Goal: Information Seeking & Learning: Check status

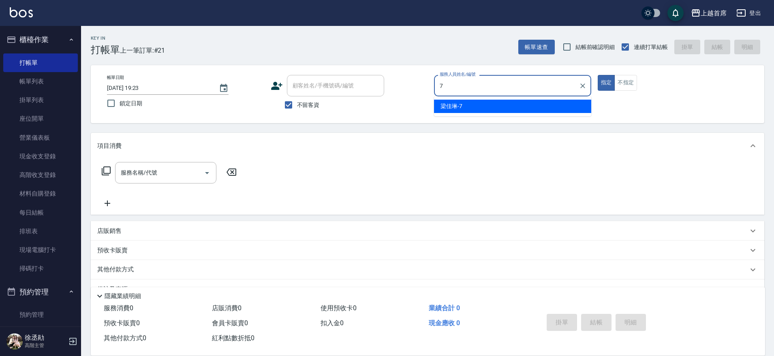
type input "[PERSON_NAME]-7"
type button "true"
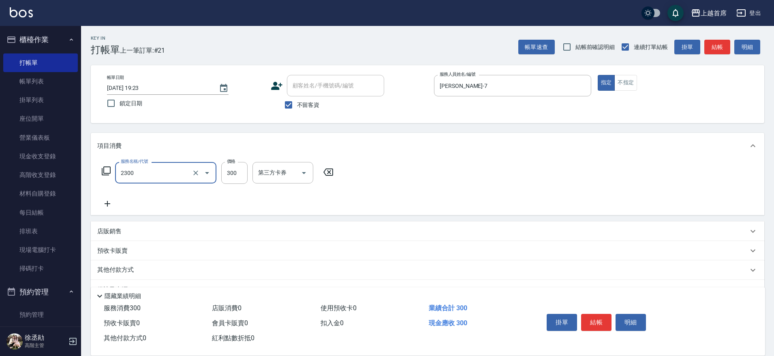
type input "單剪指定300(2300)"
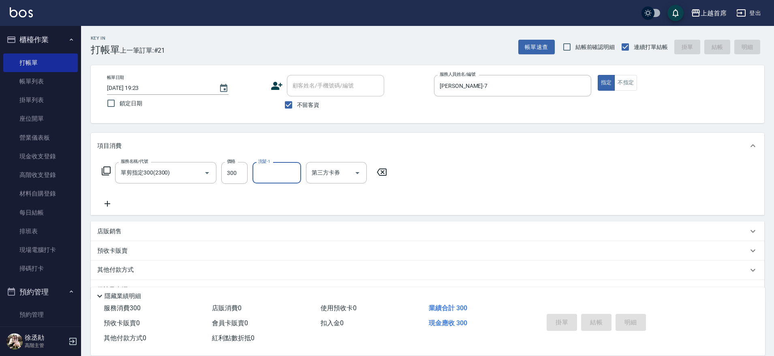
type input "[DATE] 20:38"
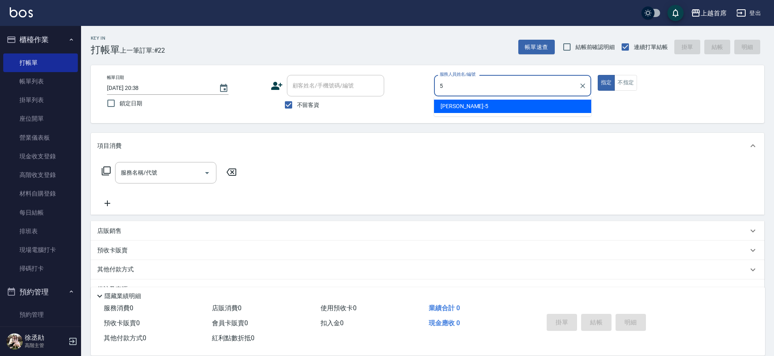
type input "[PERSON_NAME]-5"
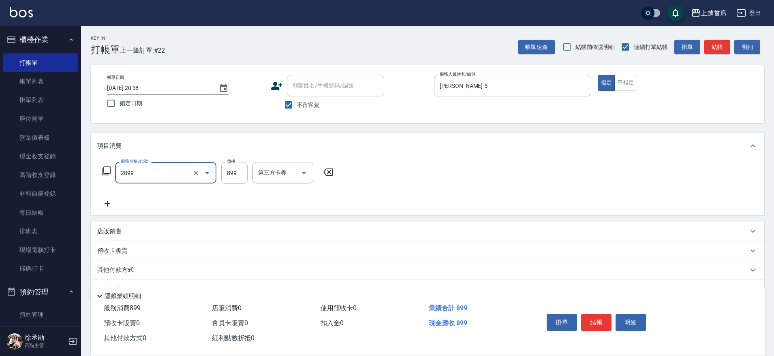
type input "899洗剪去角質套餐(2899)"
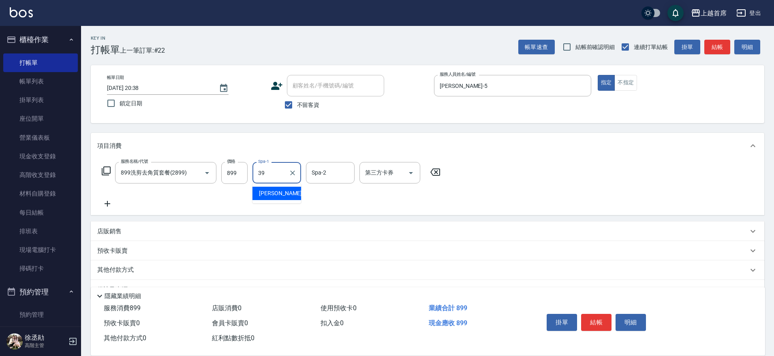
type input "[PERSON_NAME]-39"
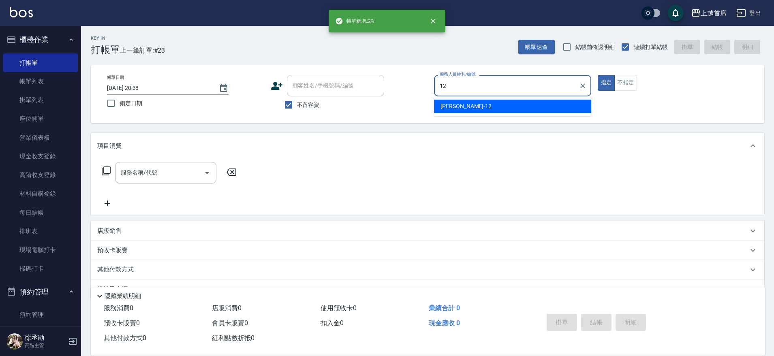
type input "[PERSON_NAME]-12"
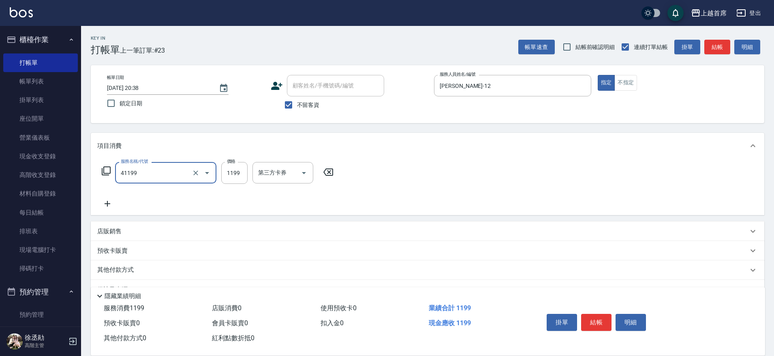
type input "長髮染髮(41199)"
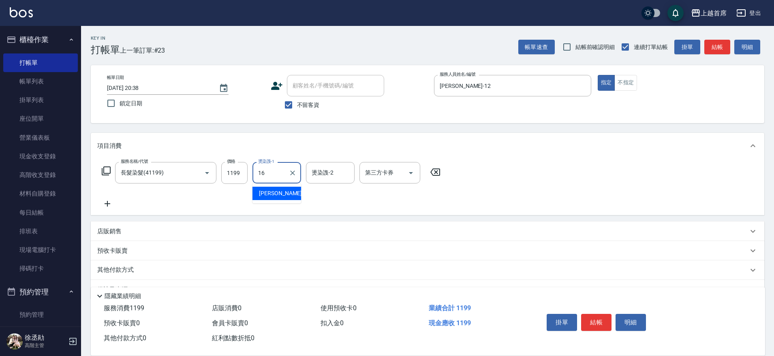
type input "[PERSON_NAME]-16"
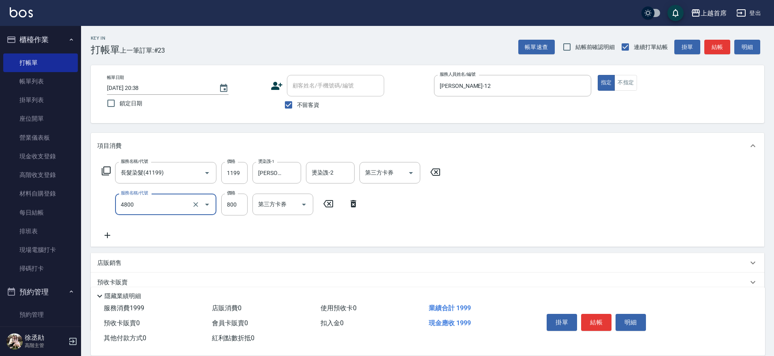
type input "漂髮800(4800)"
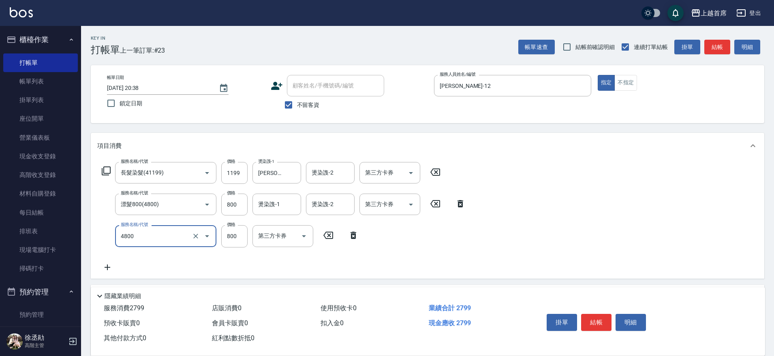
type input "漂髮800(4800)"
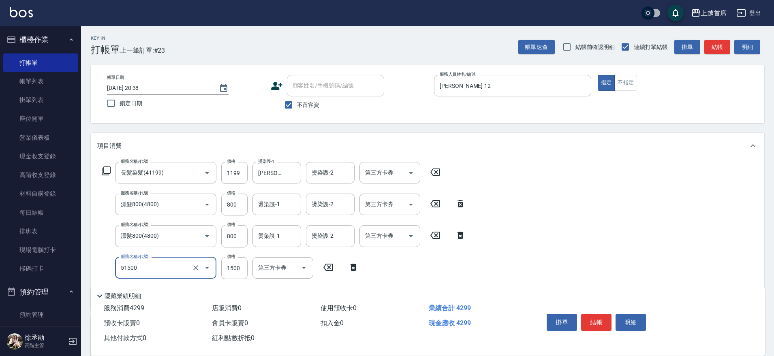
type input "鉑金護髮(51500)"
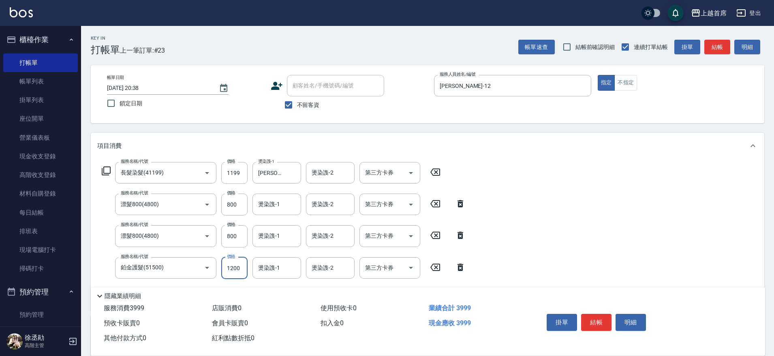
type input "1200"
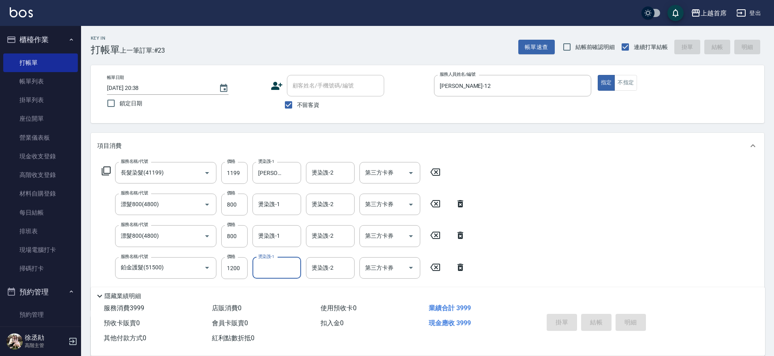
type input "[DATE] 20:39"
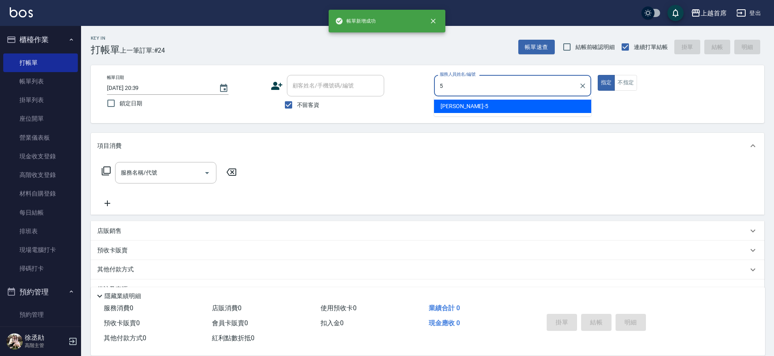
type input "[PERSON_NAME]-5"
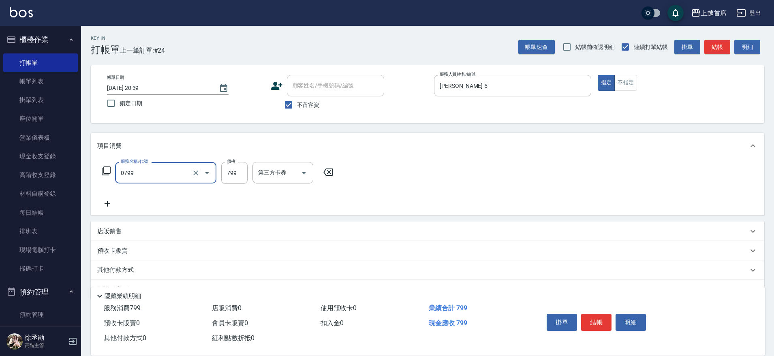
type input "精油799(0799)"
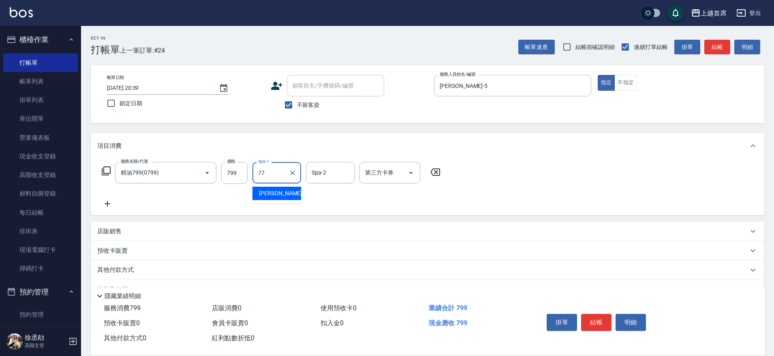
type input "[PERSON_NAME]-77"
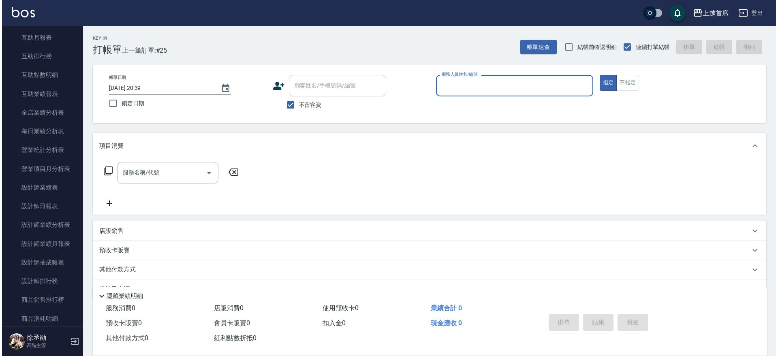
scroll to position [485, 0]
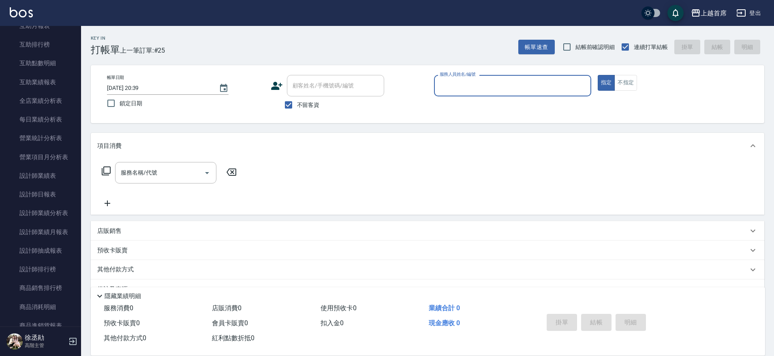
click at [34, 269] on link "設計師排行榜" at bounding box center [40, 269] width 75 height 19
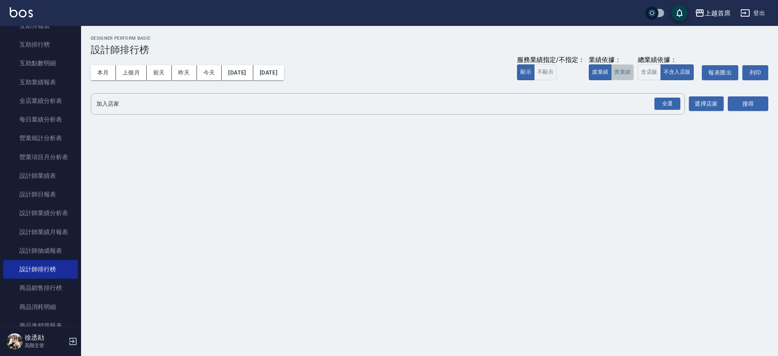
click at [622, 70] on button "實業績" at bounding box center [622, 72] width 23 height 16
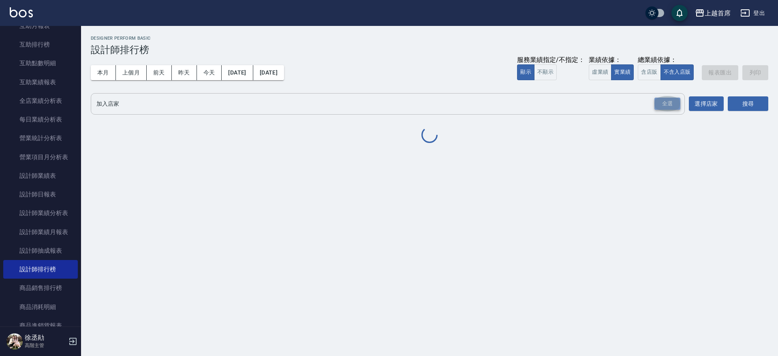
drag, startPoint x: 669, startPoint y: 103, endPoint x: 675, endPoint y: 104, distance: 6.1
click at [669, 103] on div "全選" at bounding box center [667, 104] width 26 height 13
click at [753, 102] on button "搜尋" at bounding box center [748, 104] width 41 height 15
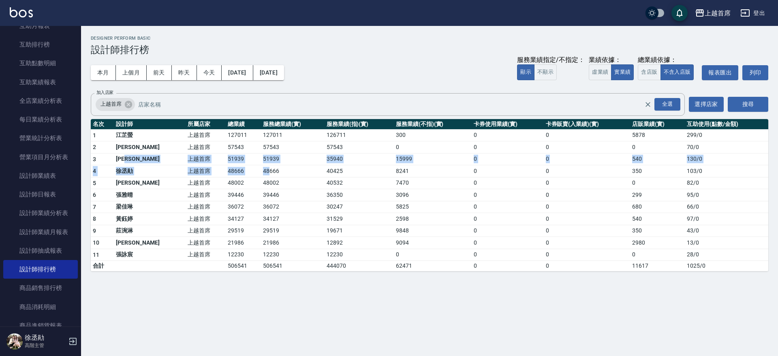
drag, startPoint x: 139, startPoint y: 158, endPoint x: 249, endPoint y: 173, distance: 110.4
click at [248, 175] on tbody "1 [PERSON_NAME]首席 127011 127011 126711 300 0 0 5878 299 / 0 2 [PERSON_NAME]好 上越…" at bounding box center [429, 200] width 677 height 142
click at [261, 173] on td "48666" at bounding box center [292, 171] width 63 height 12
drag, startPoint x: 254, startPoint y: 167, endPoint x: 359, endPoint y: 166, distance: 104.5
click at [355, 167] on tr "4 [PERSON_NAME] 上越首席 48666 48666 40425 8241 0 0 350 103 / 0" at bounding box center [429, 171] width 677 height 12
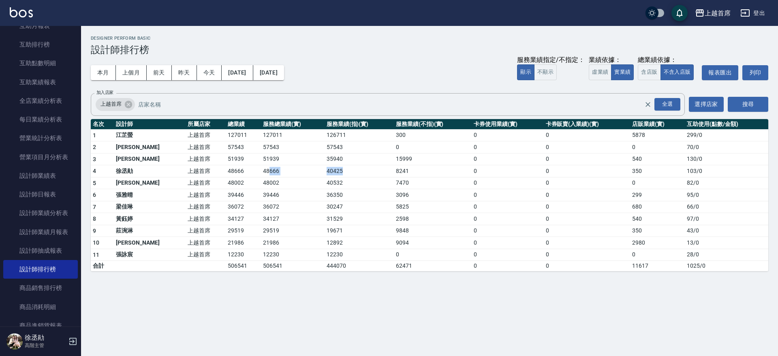
click at [359, 166] on td "40425" at bounding box center [359, 171] width 69 height 12
click at [394, 157] on td "15999" at bounding box center [433, 159] width 78 height 12
click at [98, 72] on button "本月" at bounding box center [103, 72] width 25 height 15
click at [212, 68] on button "今天" at bounding box center [209, 72] width 25 height 15
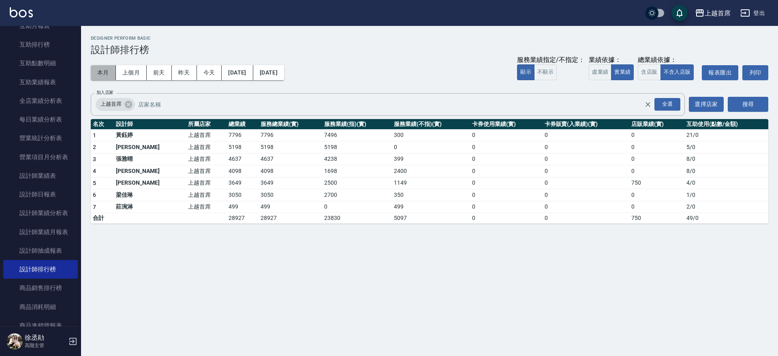
click at [108, 71] on button "本月" at bounding box center [103, 72] width 25 height 15
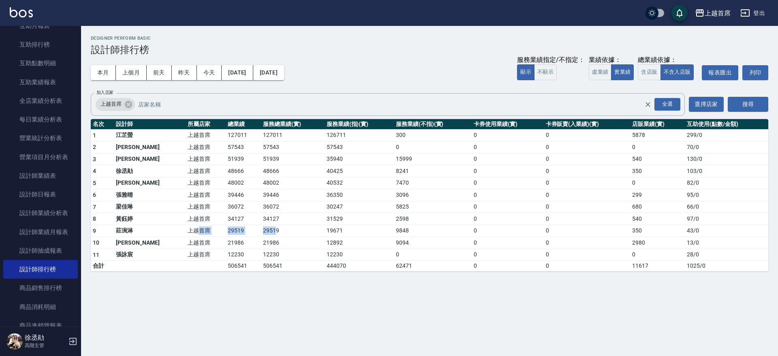
drag, startPoint x: 174, startPoint y: 230, endPoint x: 255, endPoint y: 231, distance: 81.0
click at [255, 231] on tr "9 [PERSON_NAME] 上越首席 29519 29519 19671 9848 0 0 350 43 / 0" at bounding box center [429, 231] width 677 height 12
click at [261, 231] on td "29519" at bounding box center [292, 231] width 63 height 12
drag, startPoint x: 253, startPoint y: 214, endPoint x: 224, endPoint y: 206, distance: 30.0
click at [224, 206] on tbody "1 [PERSON_NAME]首席 127011 127011 126711 300 0 0 5878 299 / 0 2 [PERSON_NAME]好 上越…" at bounding box center [429, 200] width 677 height 142
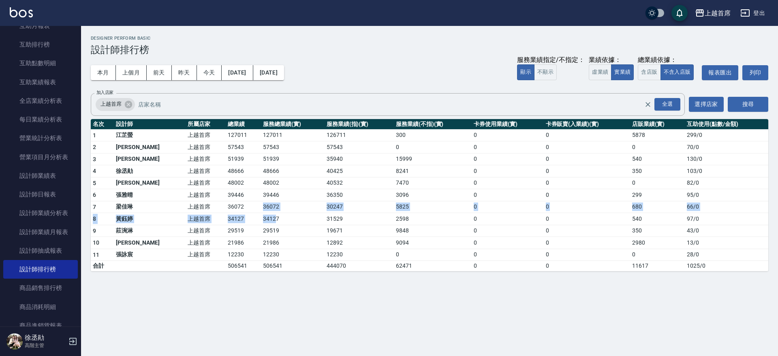
click at [226, 206] on td "36072" at bounding box center [243, 207] width 35 height 12
